Goal: Task Accomplishment & Management: Manage account settings

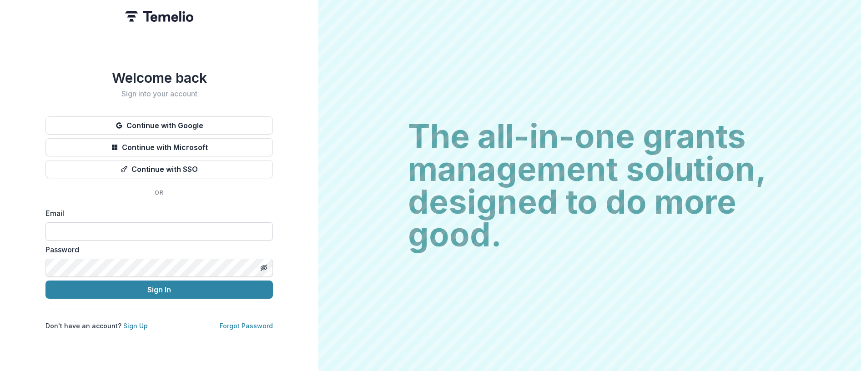
click at [75, 222] on input at bounding box center [158, 231] width 227 height 18
type input "**********"
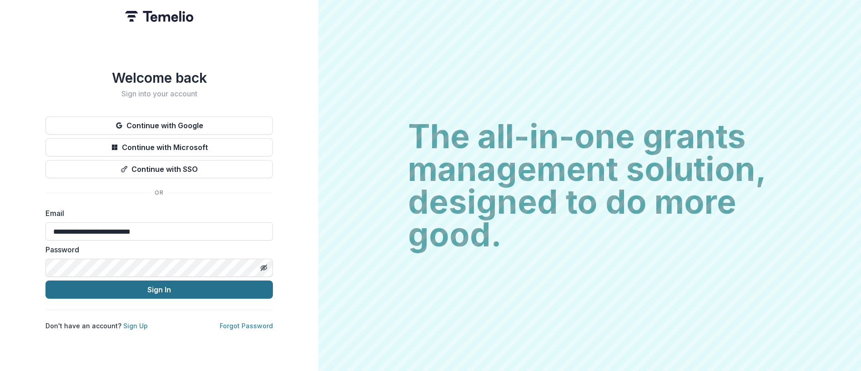
click at [121, 285] on button "Sign In" at bounding box center [158, 289] width 227 height 18
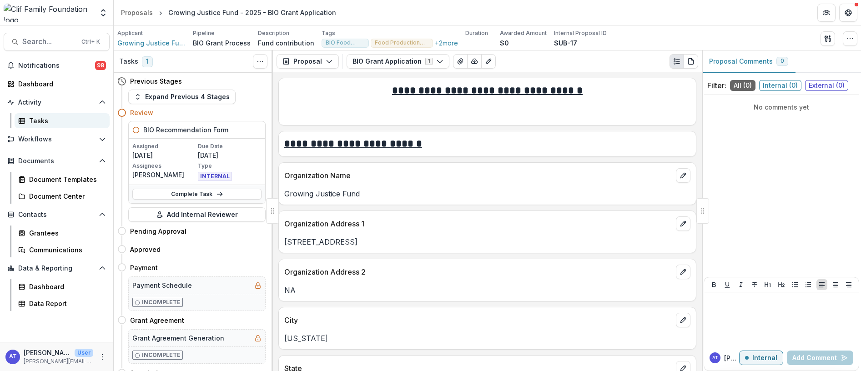
click at [32, 117] on div "Tasks" at bounding box center [65, 121] width 73 height 10
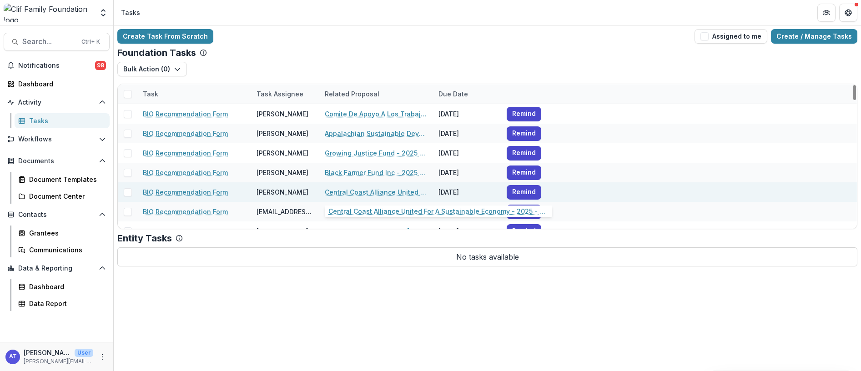
click at [340, 192] on link "Central Coast Alliance United For A Sustainable Economy - 2025 - BIO Grant Appl…" at bounding box center [376, 192] width 103 height 10
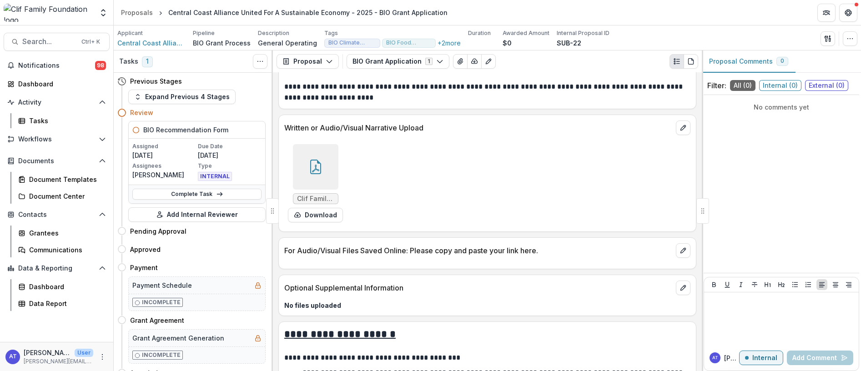
scroll to position [1364, 0]
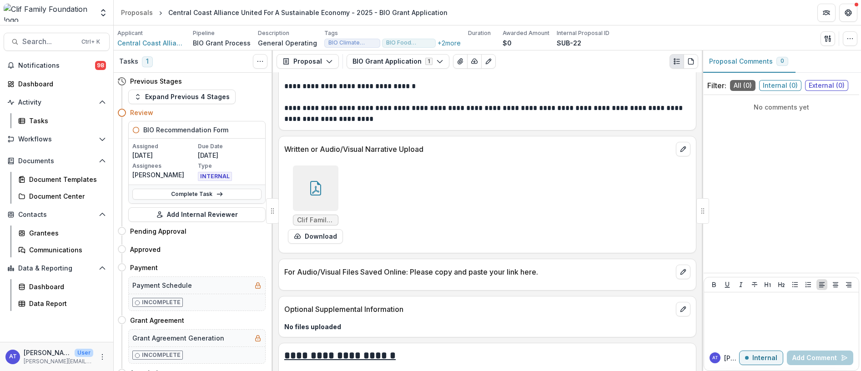
click at [318, 186] on div at bounding box center [315, 187] width 45 height 45
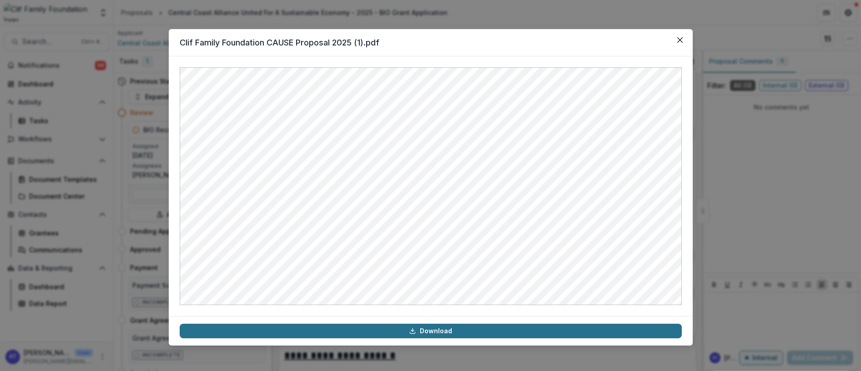
click at [434, 331] on link "Download" at bounding box center [431, 331] width 502 height 15
